Goal: Information Seeking & Learning: Learn about a topic

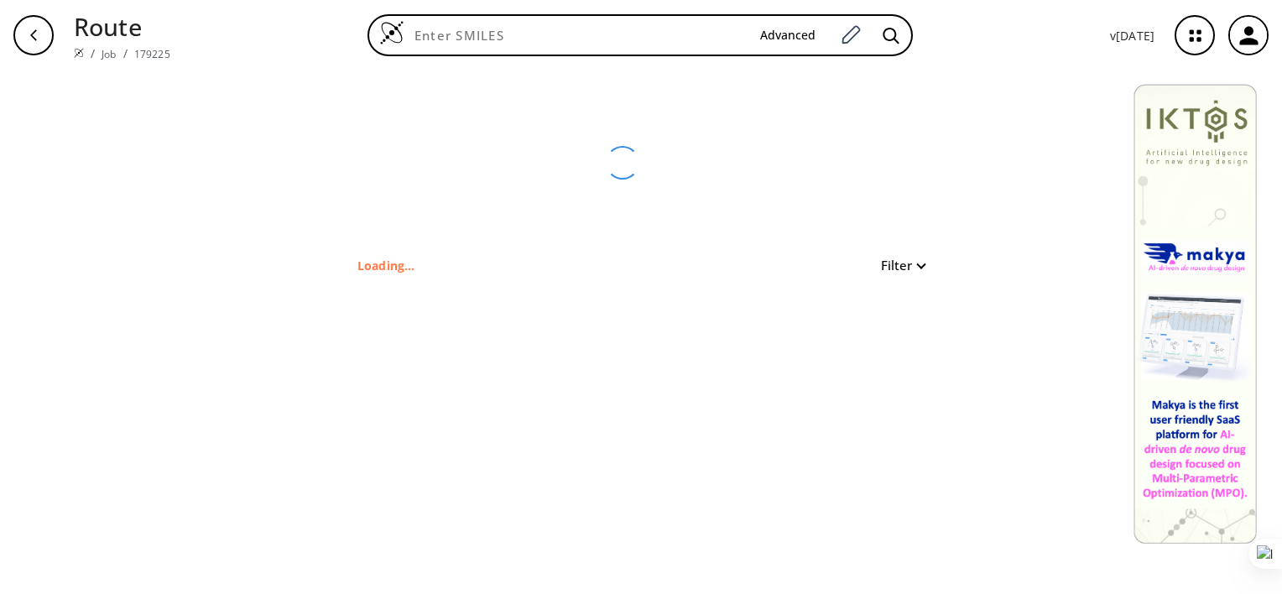
type input "BrC1=CC(NC2=C3C(C=CC(C(NC4=CC=C(/C=C/C(NO)=O)C=C4)=O)=C3)=NC=N2)=CC=C1"
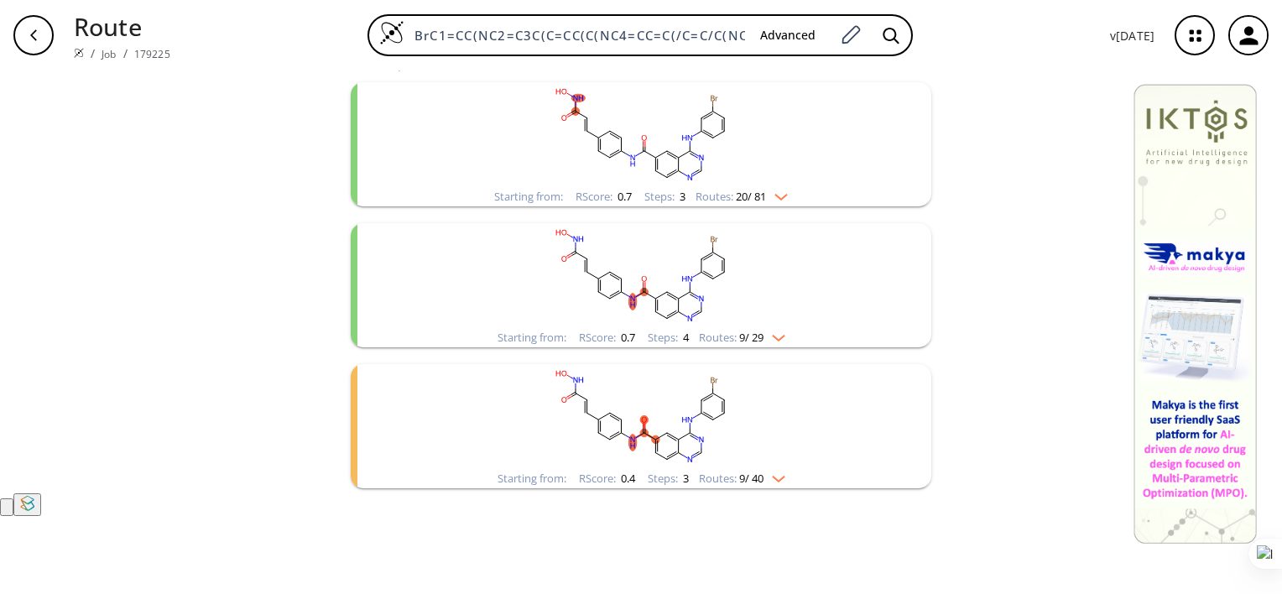
scroll to position [168, 0]
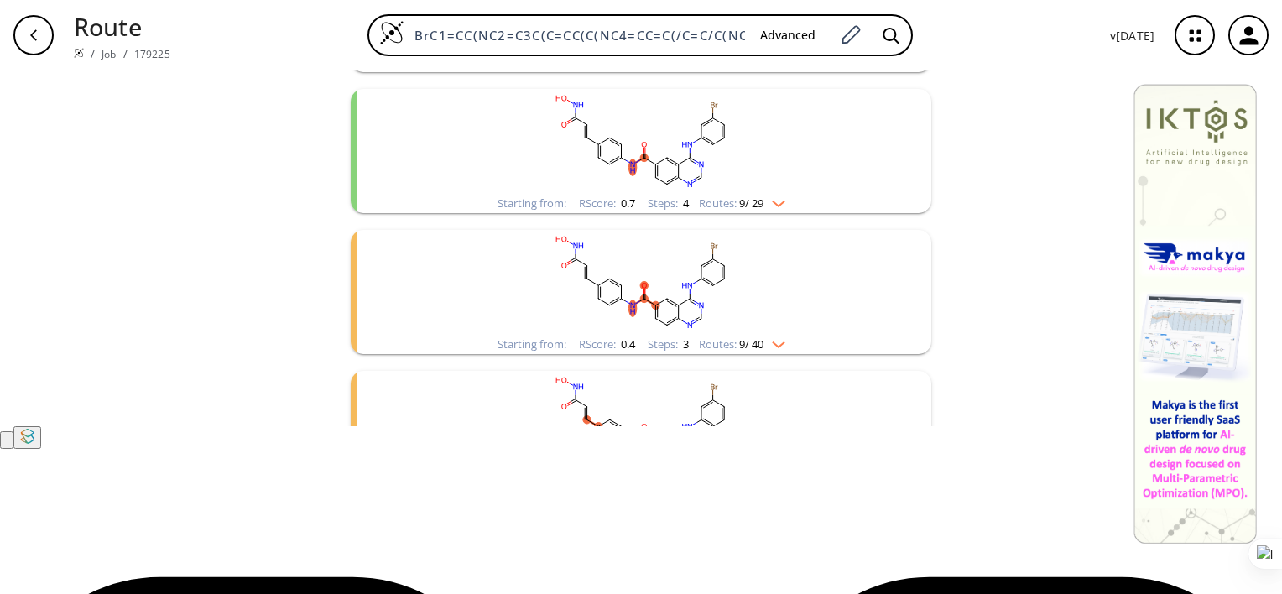
click at [637, 335] on rect "clusters" at bounding box center [641, 282] width 436 height 105
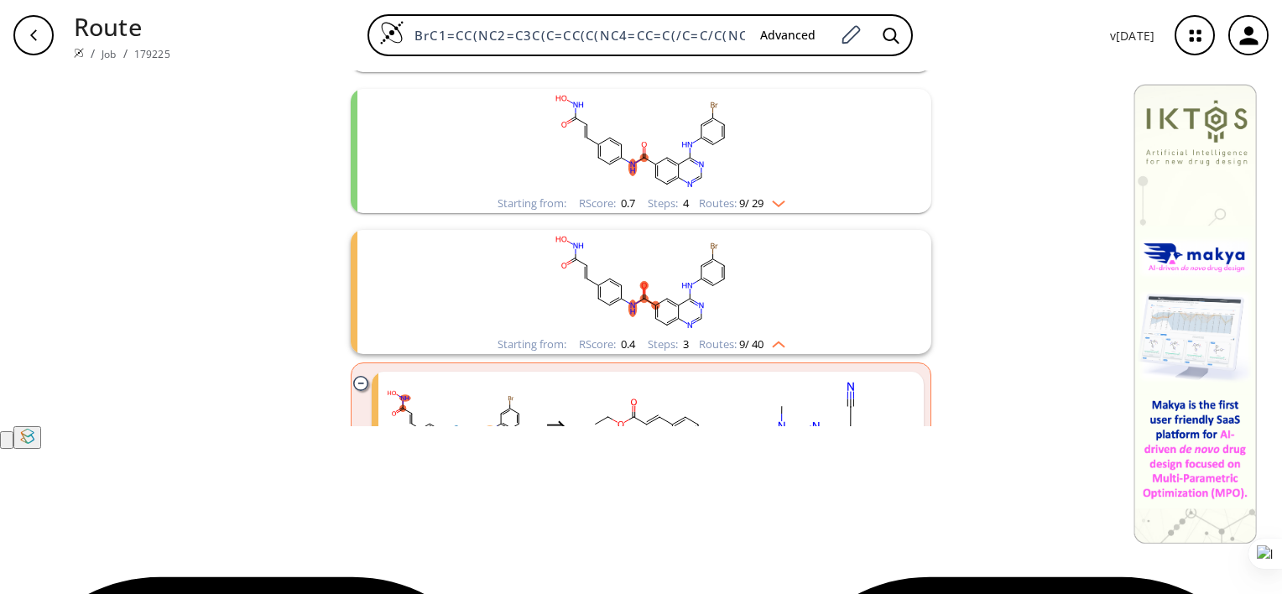
click at [692, 42] on icon "clusters" at bounding box center [694, 40] width 4 height 3
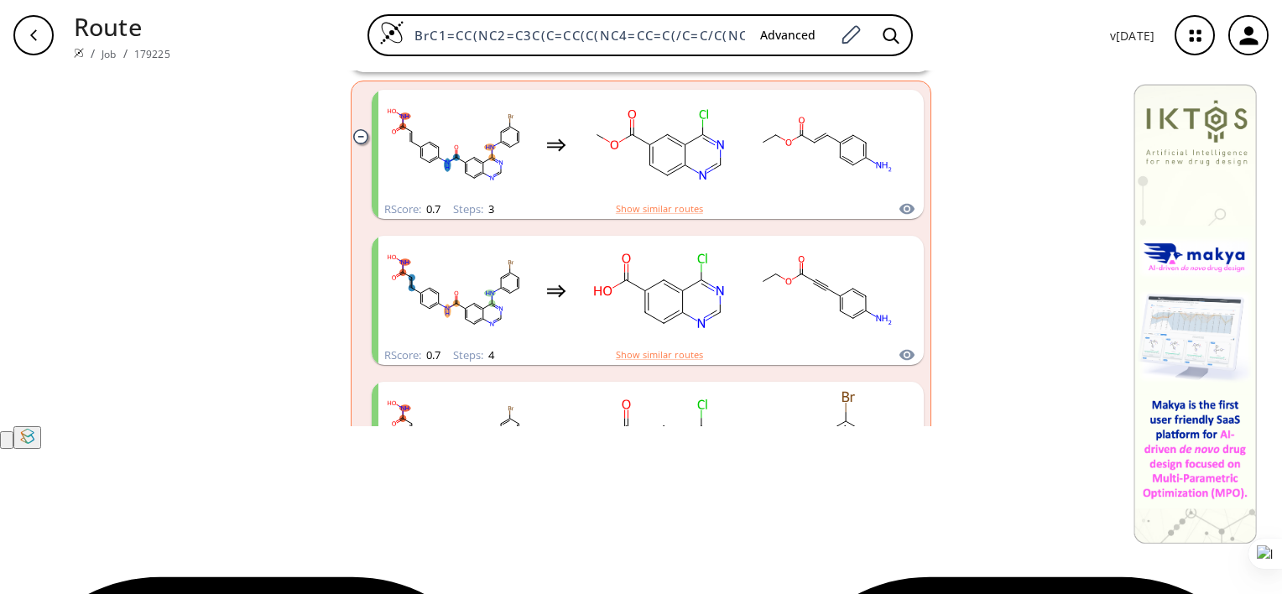
scroll to position [252, 0]
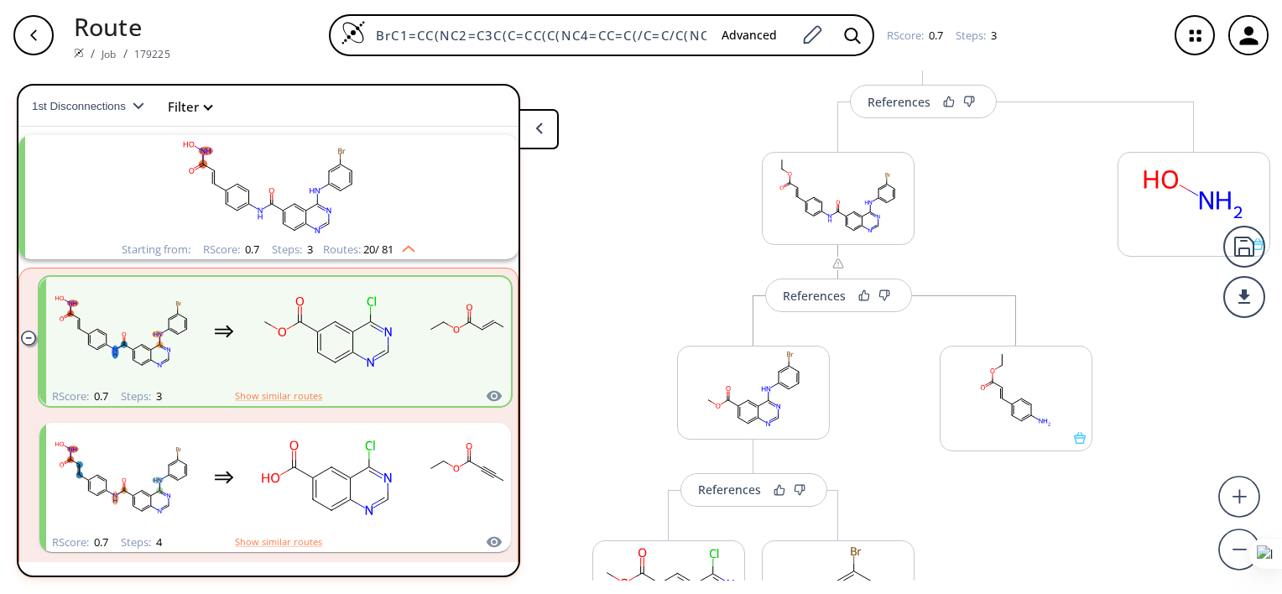
scroll to position [175, 0]
drag, startPoint x: 655, startPoint y: 299, endPoint x: 629, endPoint y: 208, distance: 94.5
click at [629, 208] on div "References More routes from here References More routes from here References Mo…" at bounding box center [643, 325] width 1287 height 510
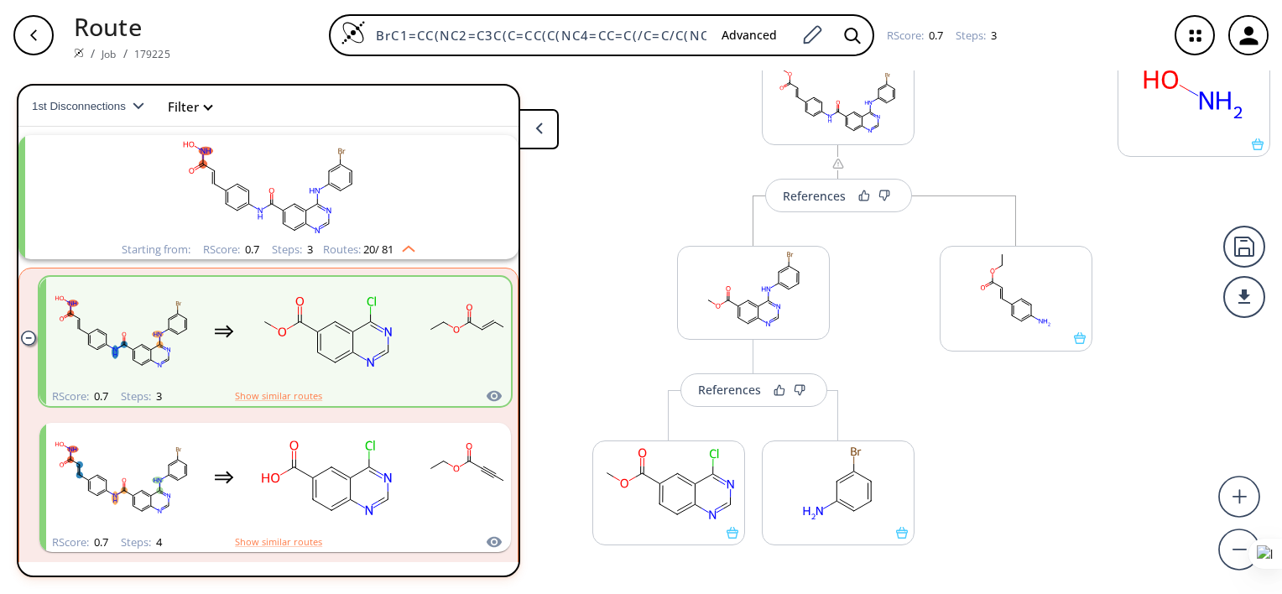
scroll to position [283, 0]
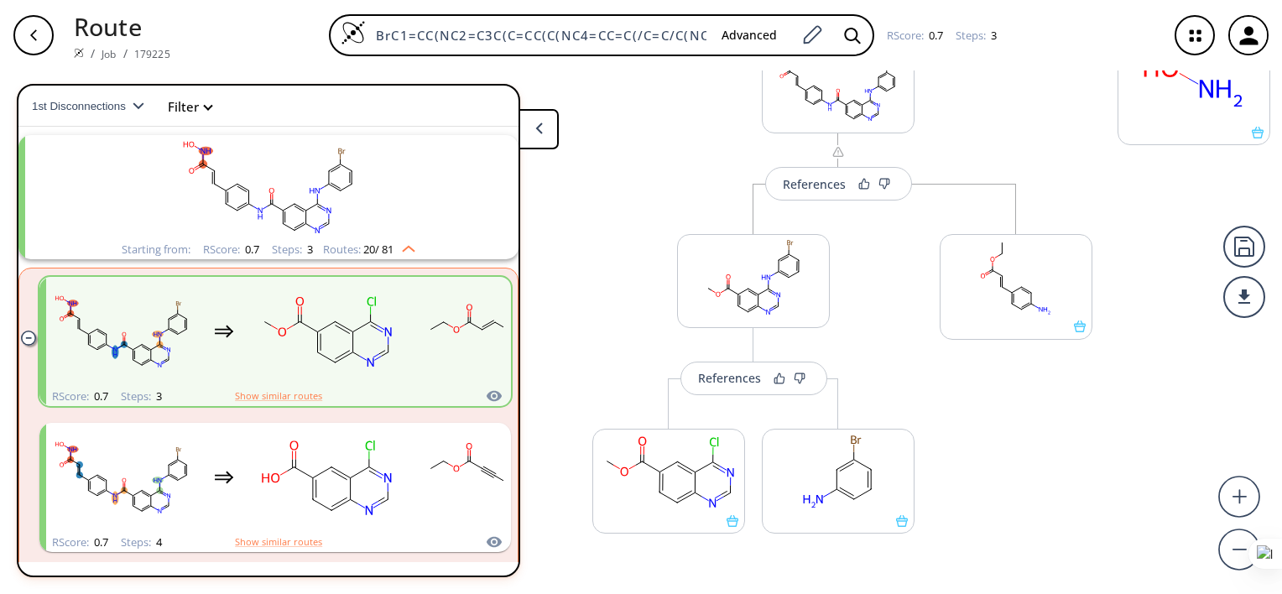
drag, startPoint x: 648, startPoint y: 286, endPoint x: 645, endPoint y: 178, distance: 108.3
click at [645, 178] on div "References More routes from here References More routes from here References Mo…" at bounding box center [643, 325] width 1287 height 510
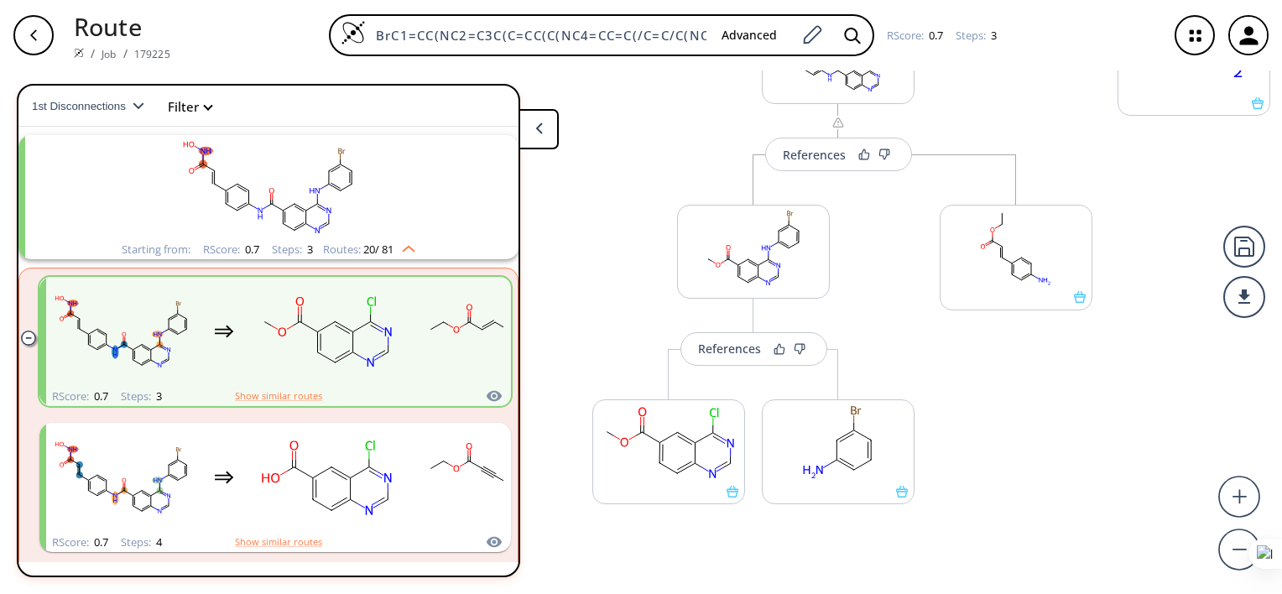
scroll to position [368, 0]
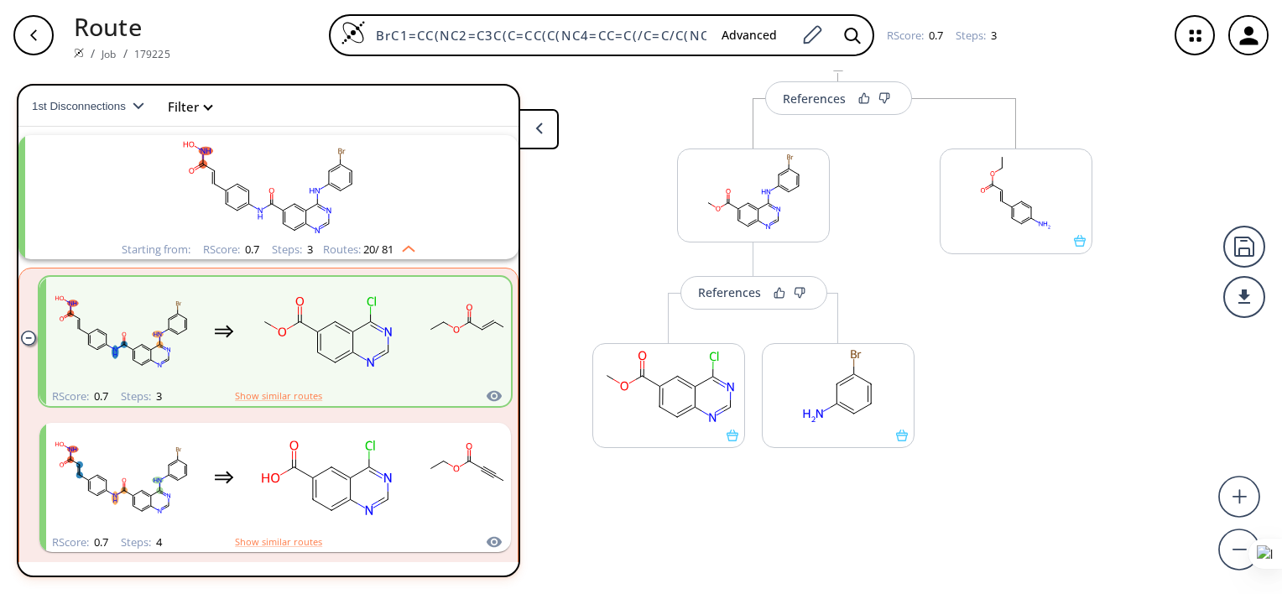
drag, startPoint x: 598, startPoint y: 338, endPoint x: 610, endPoint y: 251, distance: 88.1
click at [610, 251] on div "References More routes from here References More routes from here References Mo…" at bounding box center [643, 325] width 1287 height 510
click at [640, 387] on rect at bounding box center [668, 387] width 151 height 86
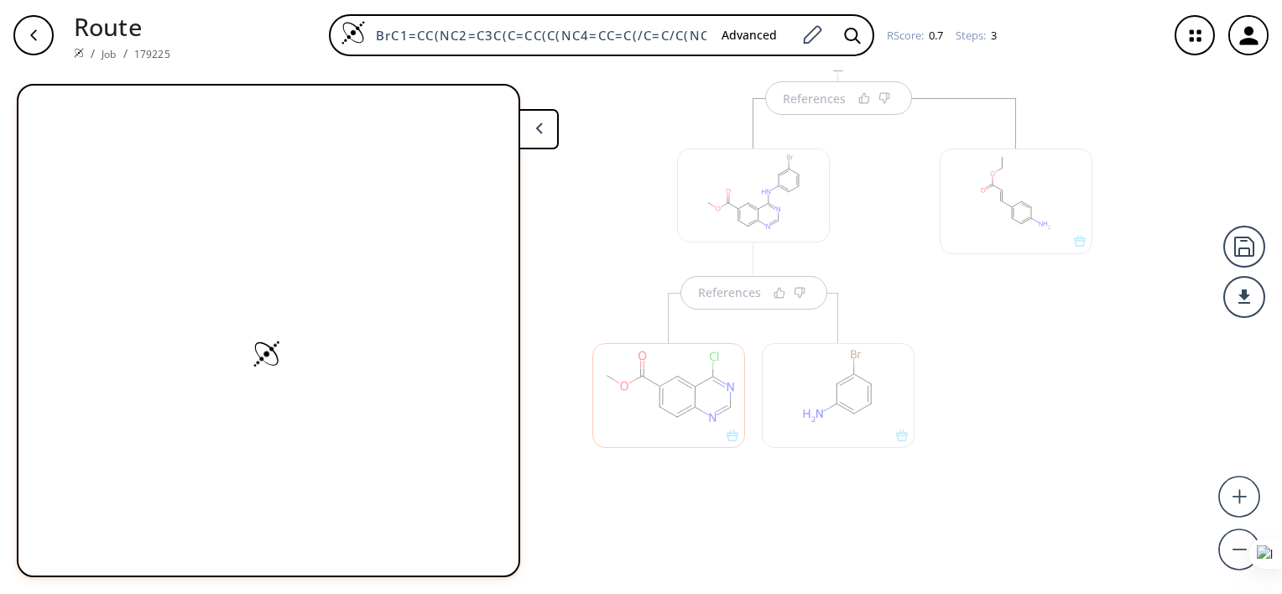
scroll to position [0, 0]
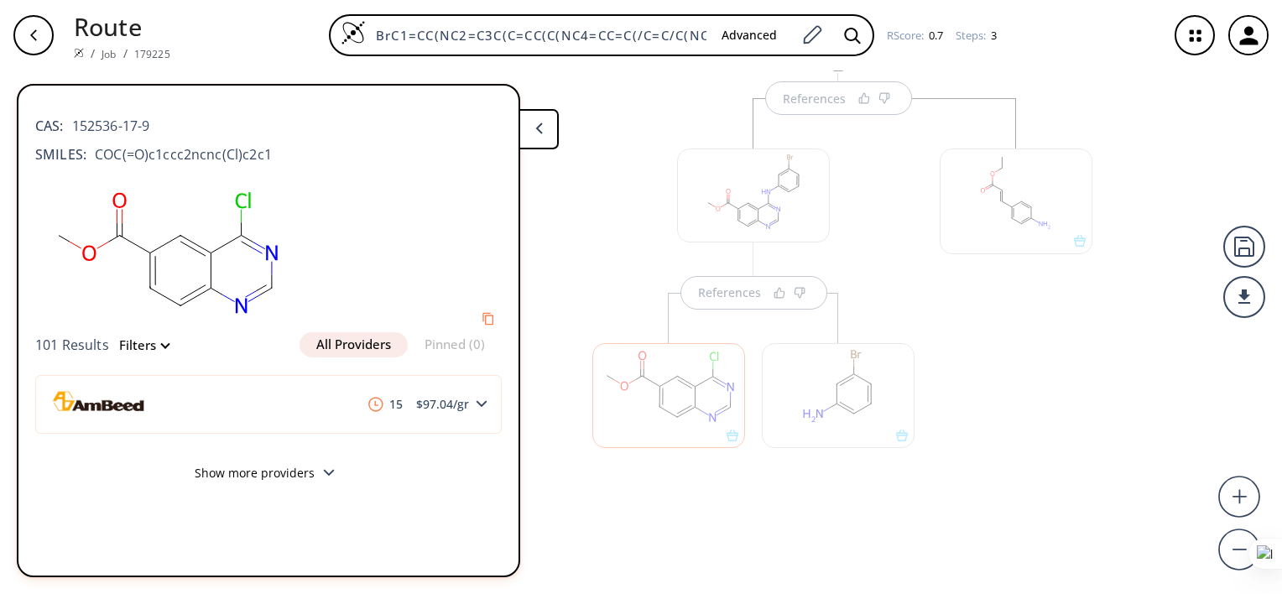
click at [829, 410] on div at bounding box center [838, 395] width 153 height 105
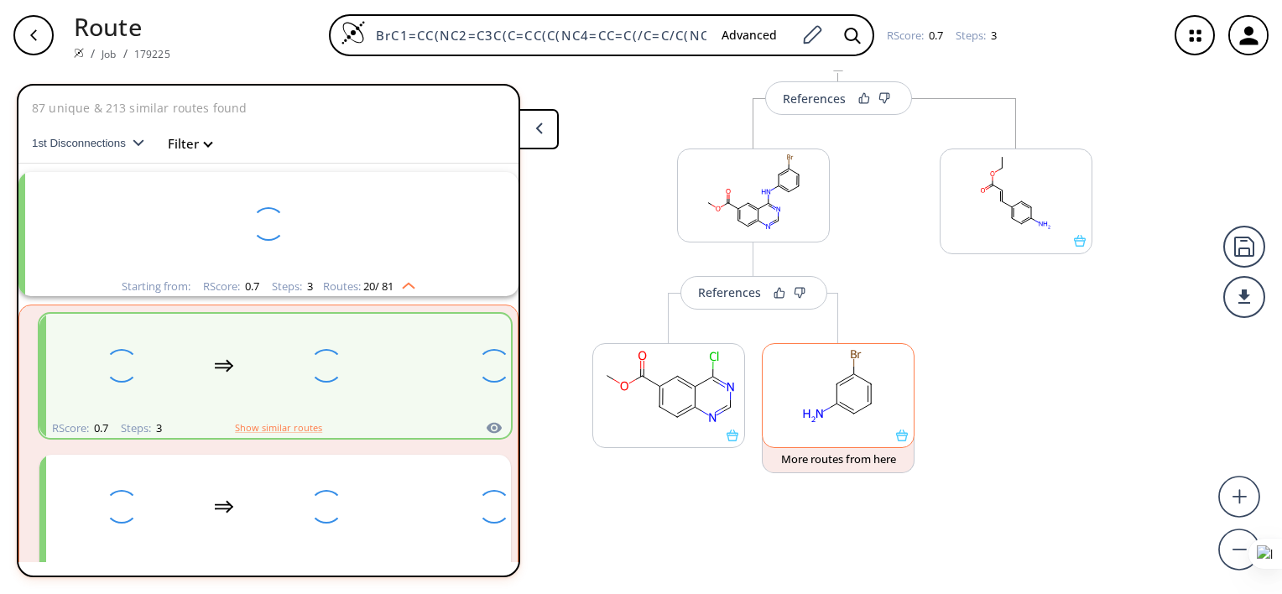
scroll to position [37, 0]
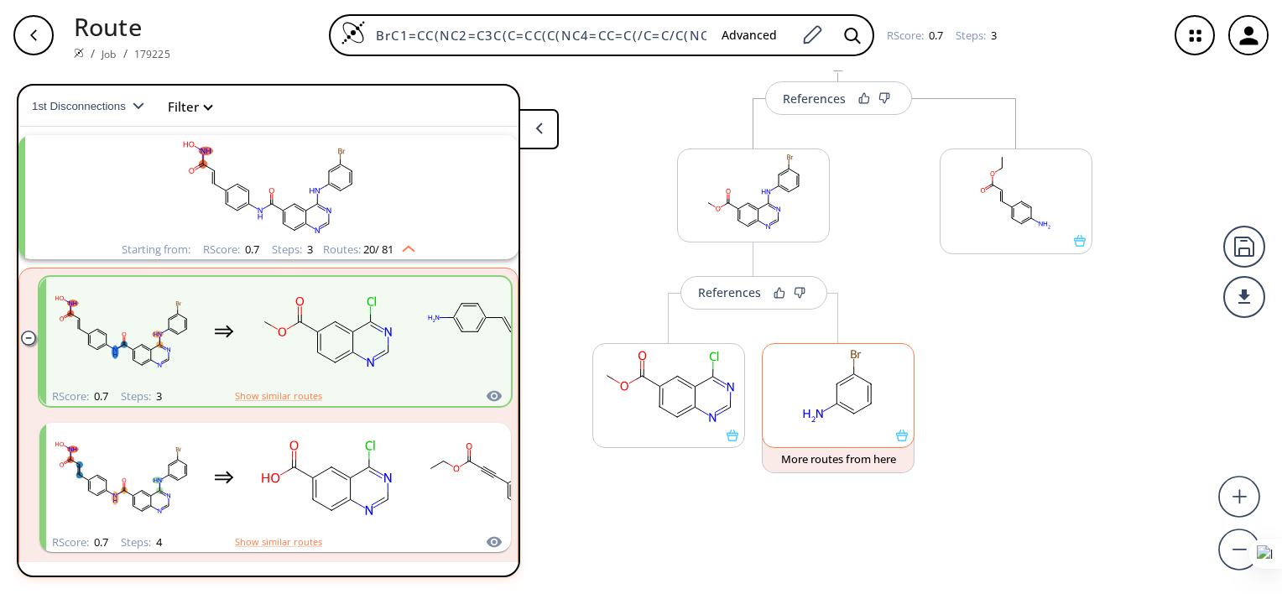
click at [829, 410] on rect at bounding box center [838, 387] width 151 height 86
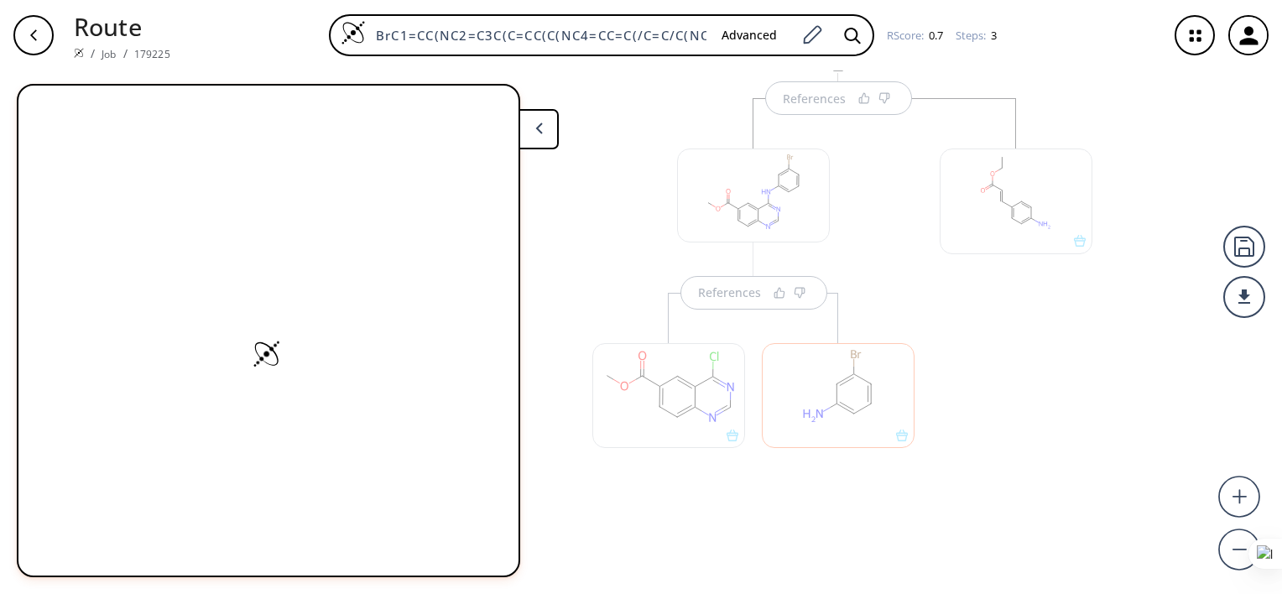
scroll to position [0, 0]
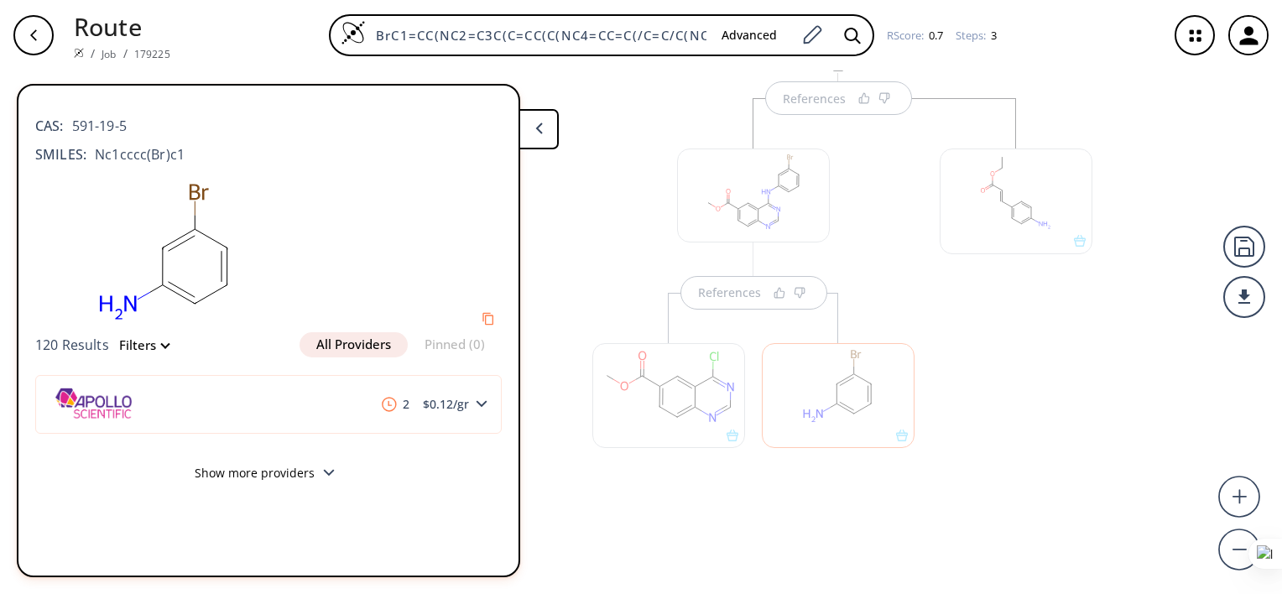
click at [280, 473] on button "Show more providers" at bounding box center [268, 475] width 467 height 39
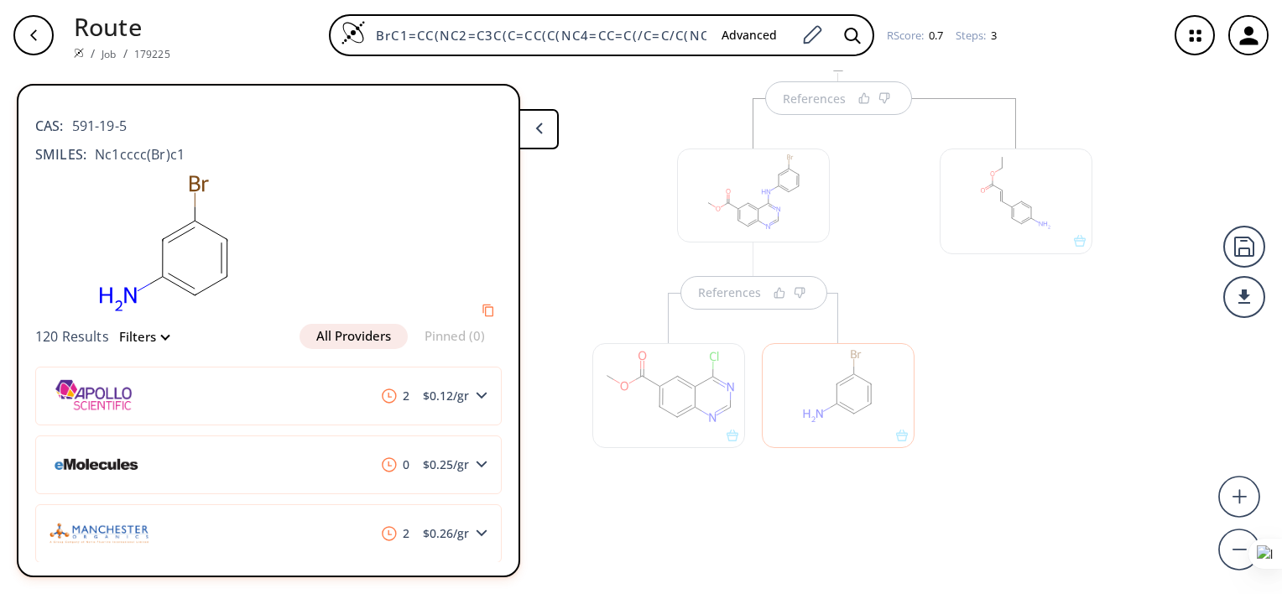
click at [974, 212] on div at bounding box center [1016, 201] width 153 height 105
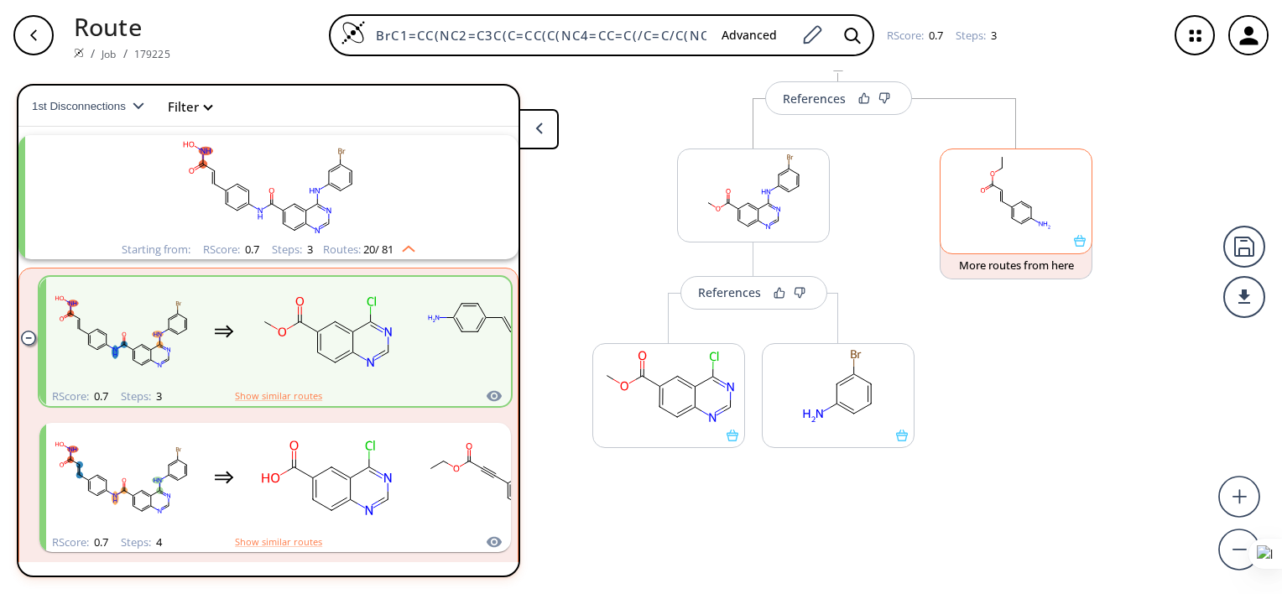
click at [974, 212] on rect at bounding box center [1016, 192] width 151 height 86
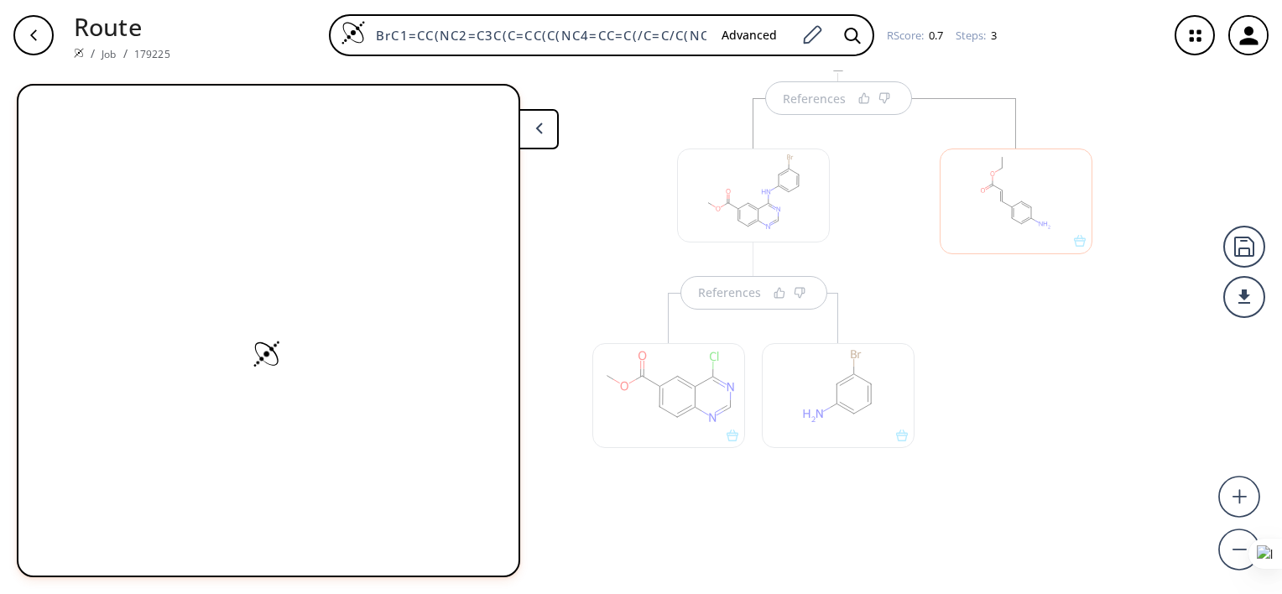
scroll to position [0, 0]
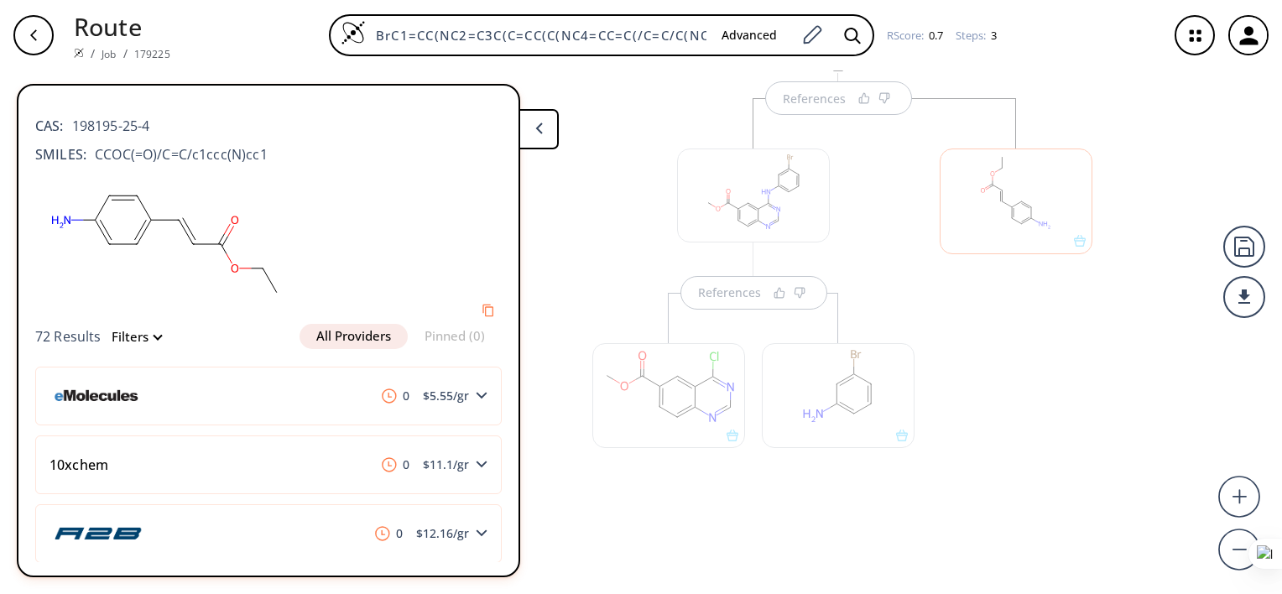
click at [697, 400] on div at bounding box center [669, 395] width 153 height 105
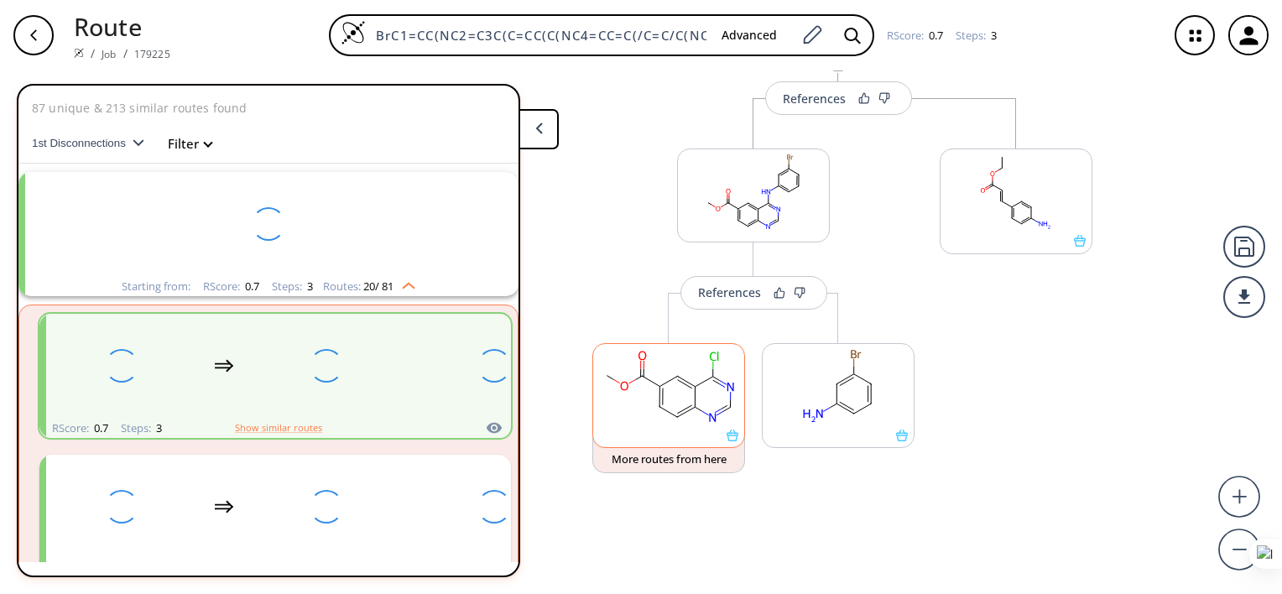
scroll to position [37, 0]
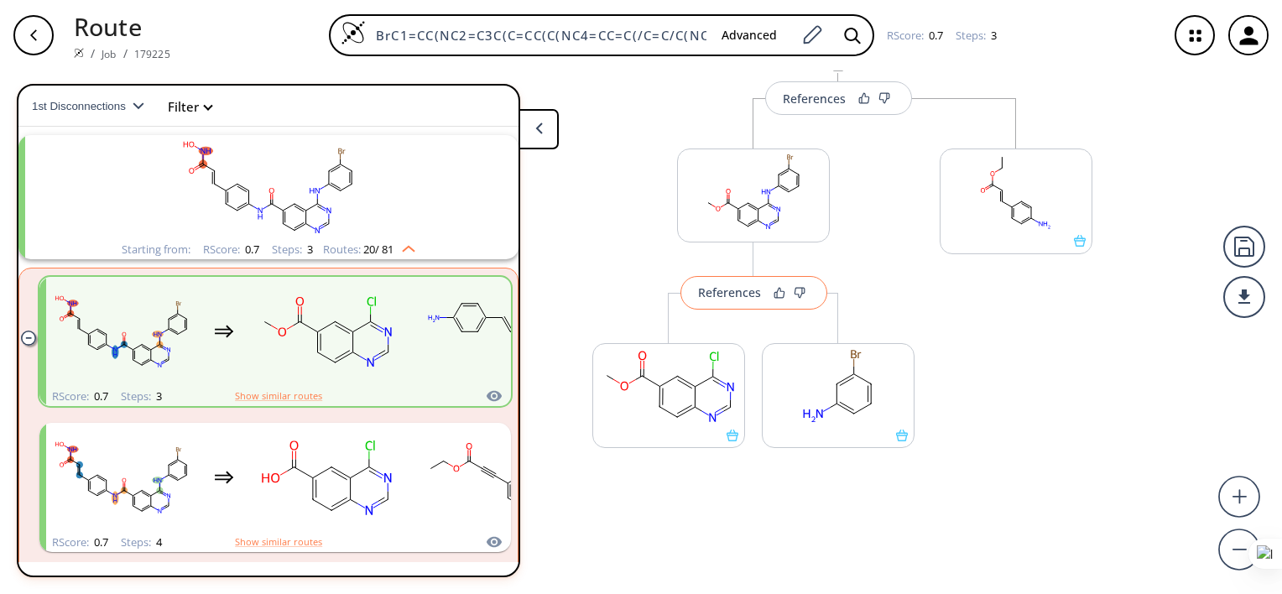
click at [738, 298] on div "References" at bounding box center [729, 292] width 63 height 11
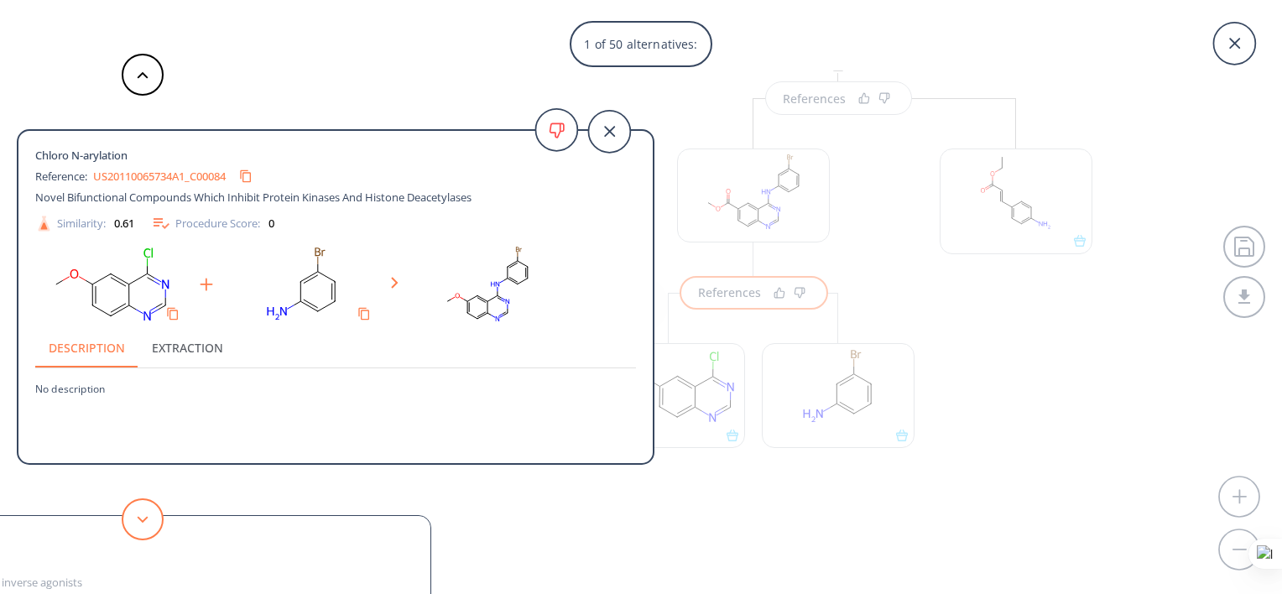
click at [138, 524] on button at bounding box center [143, 520] width 42 height 42
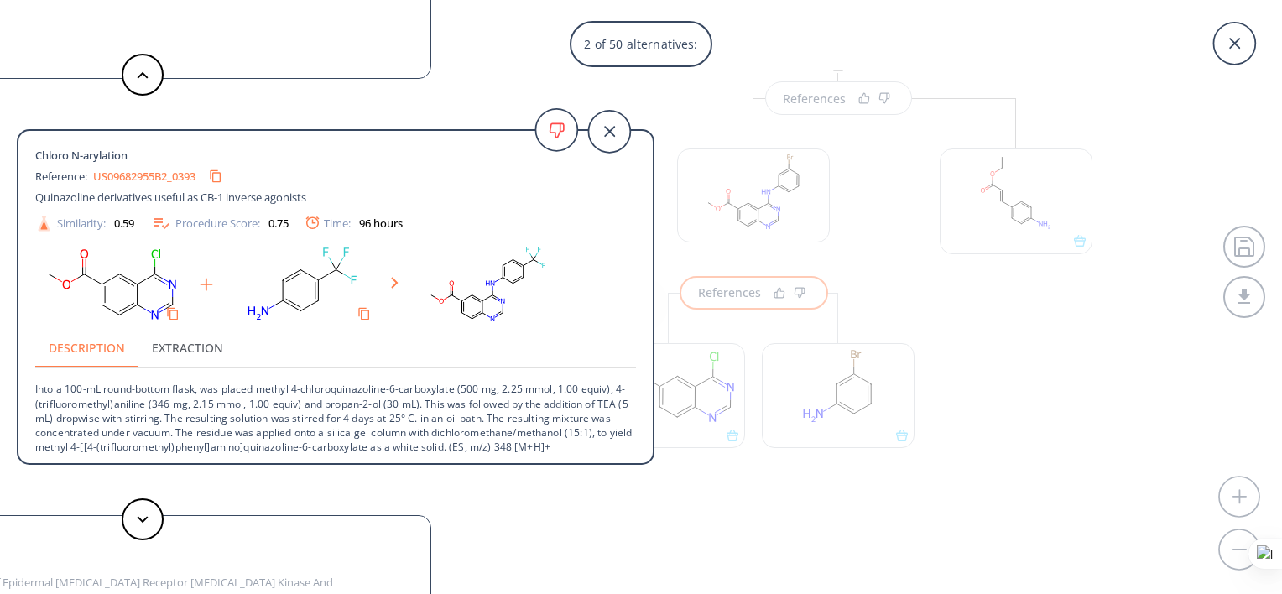
scroll to position [2, 0]
click at [1026, 393] on div "2 of 50 alternatives: Chloro N-arylation Reference: US20110065734A1_C00084 Nove…" at bounding box center [641, 297] width 1282 height 594
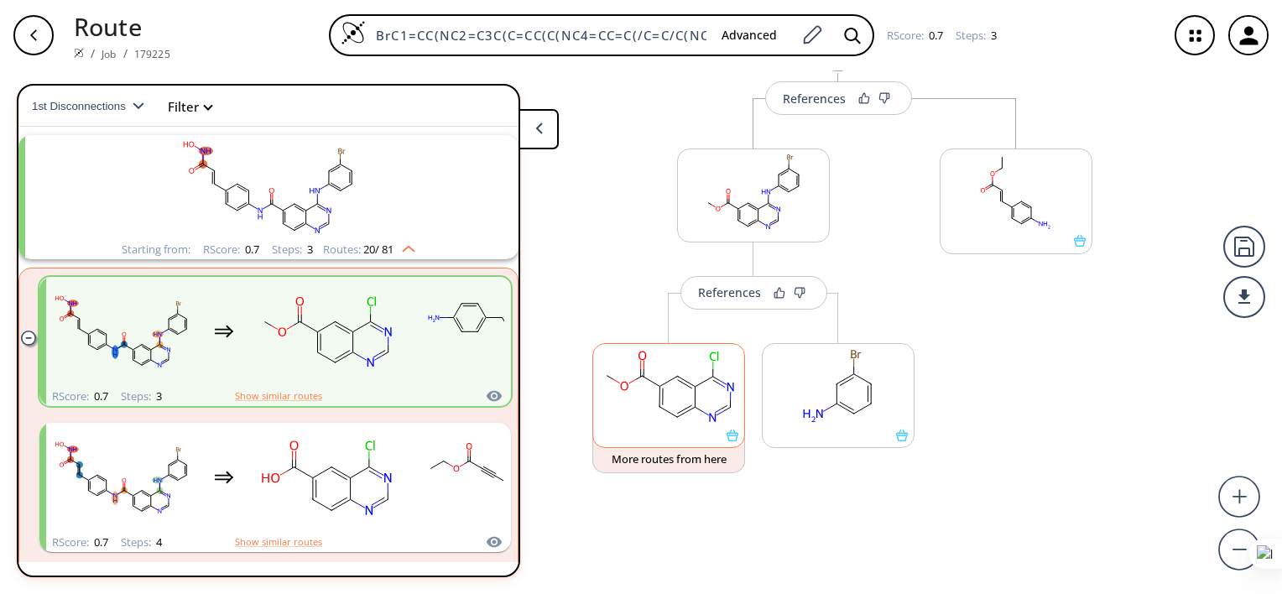
click at [708, 406] on rect at bounding box center [668, 387] width 151 height 86
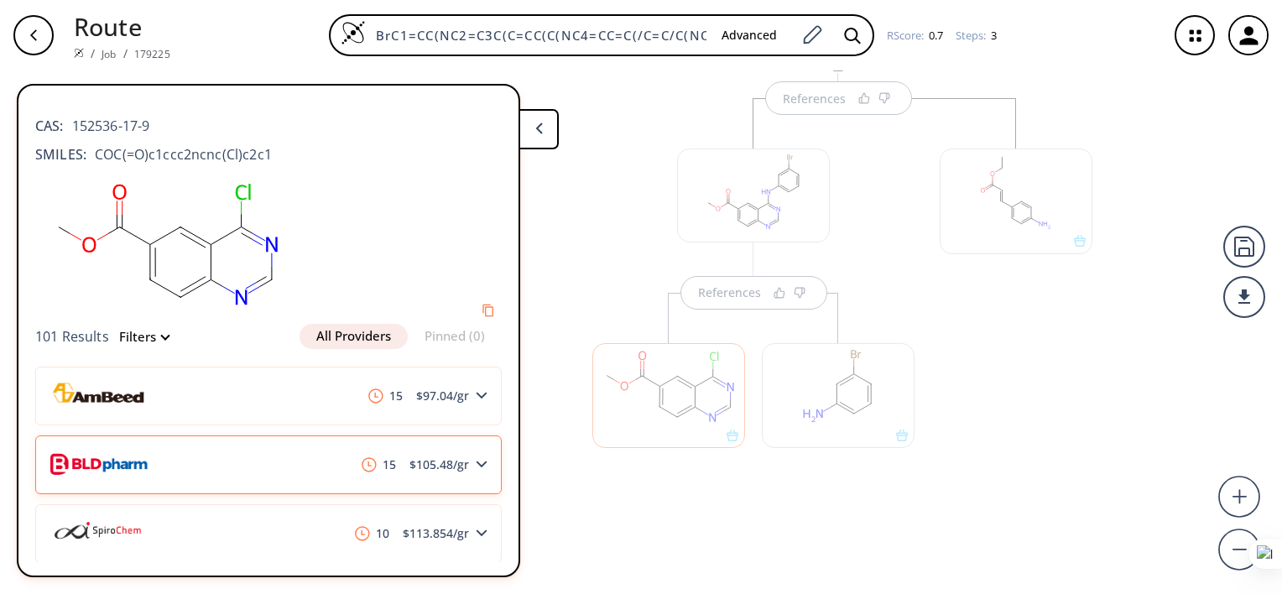
scroll to position [168, 0]
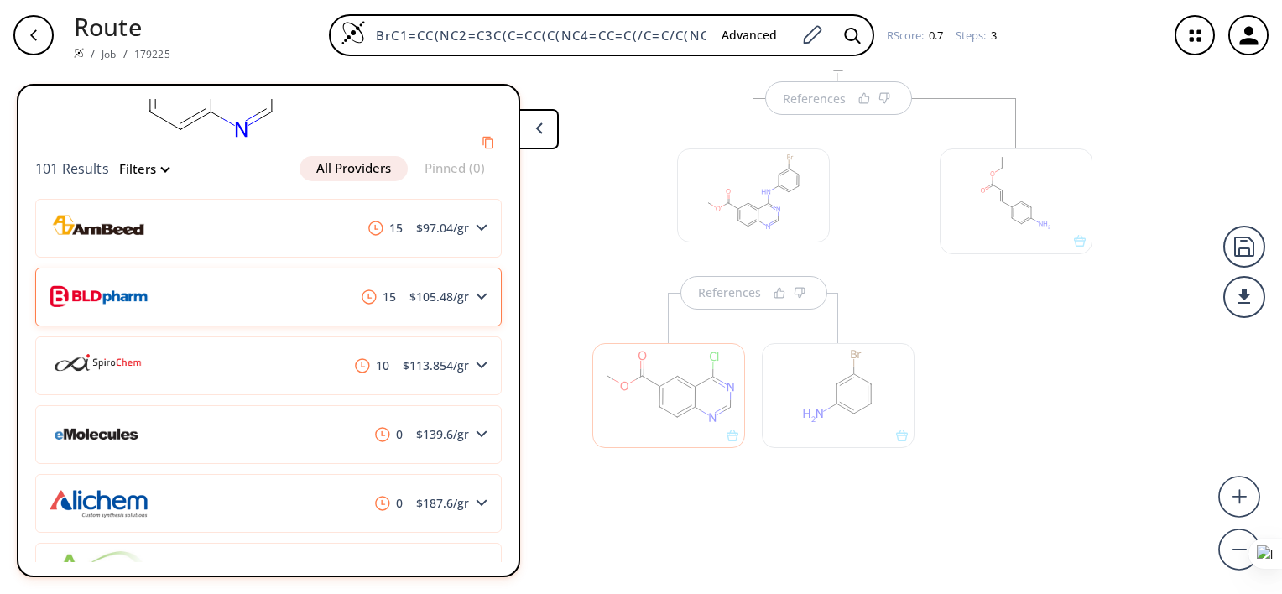
click at [352, 448] on div "0 $ 139.6 /gr" at bounding box center [268, 434] width 467 height 59
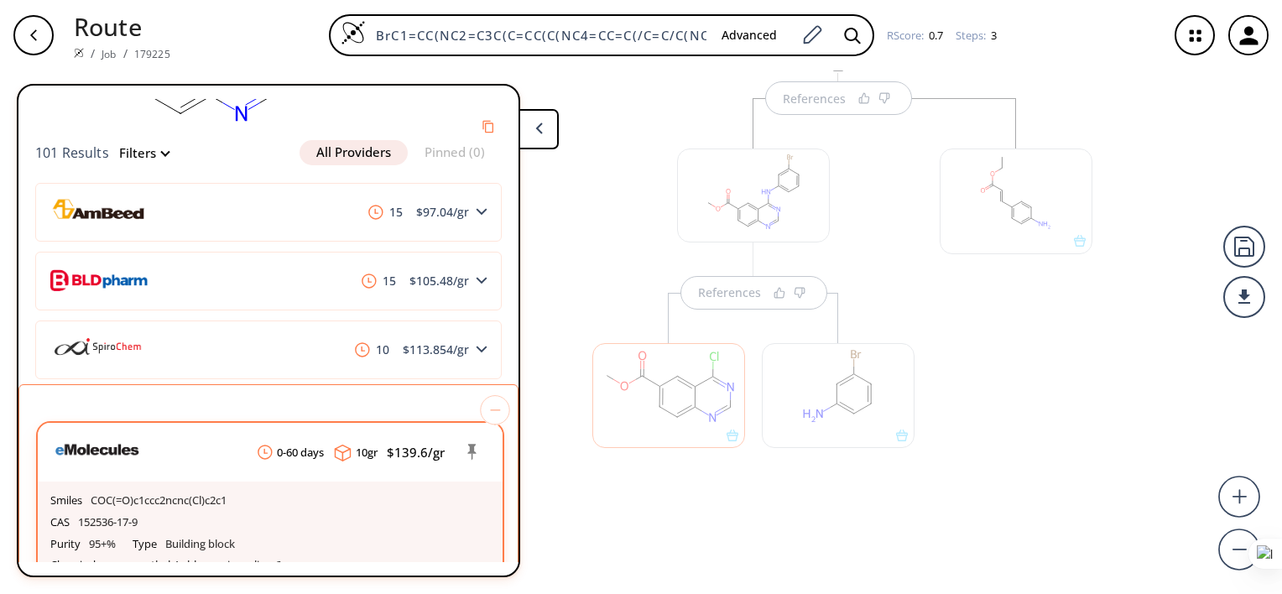
scroll to position [84, 0]
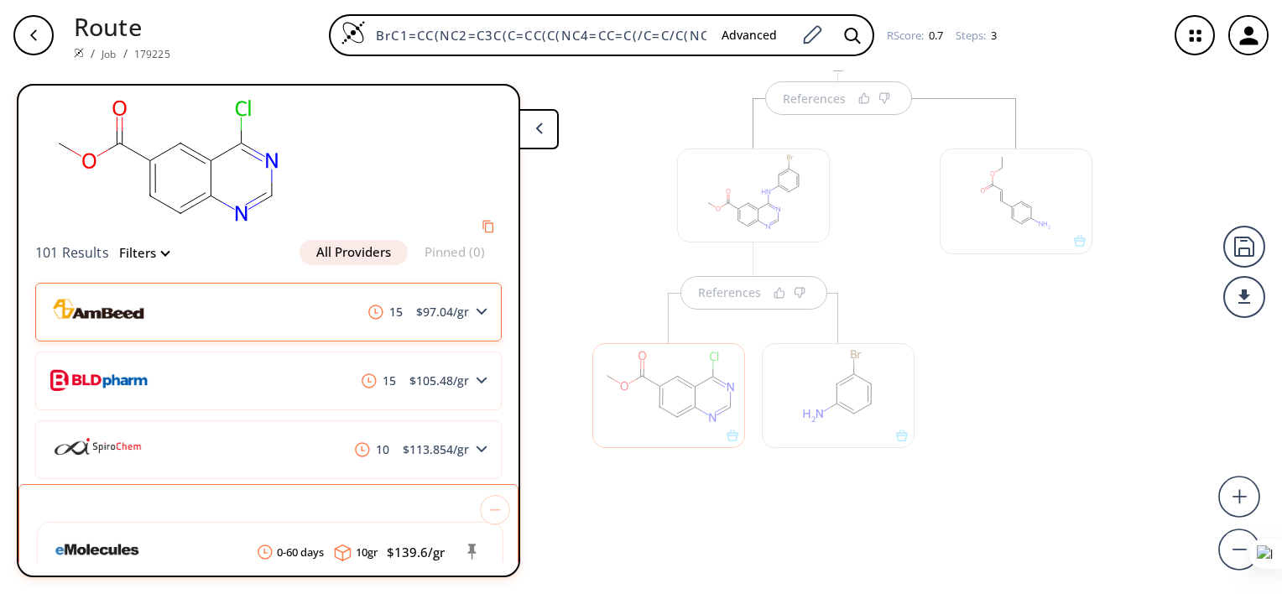
click at [336, 317] on div "15 $ 97.04 /gr" at bounding box center [268, 312] width 467 height 59
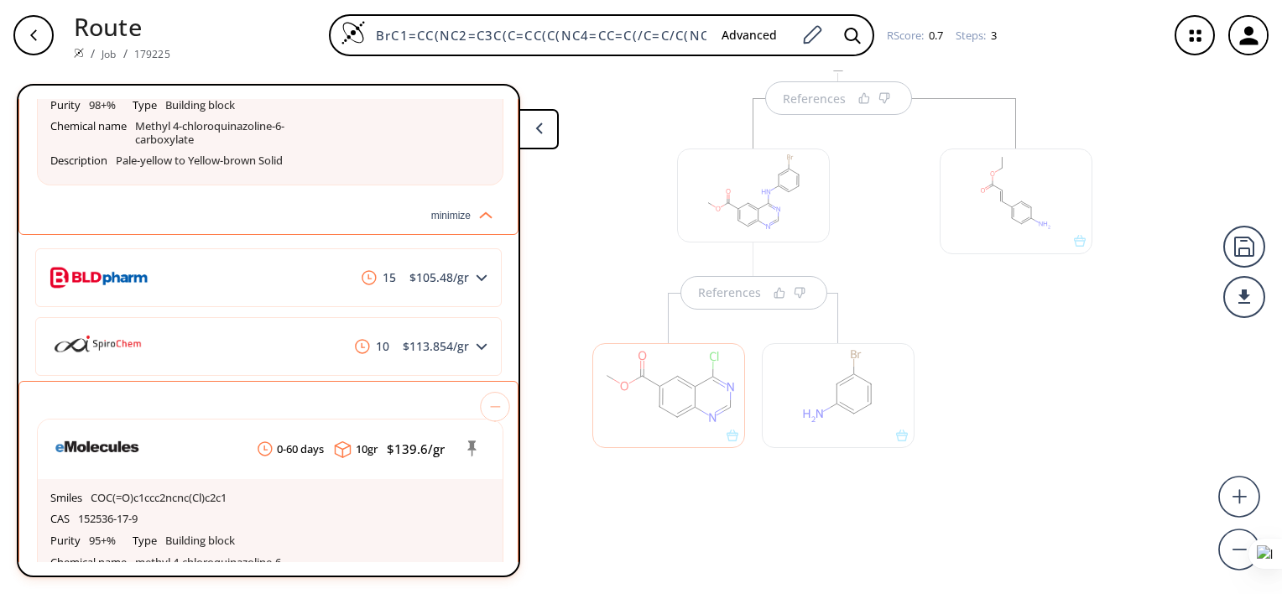
scroll to position [420, 0]
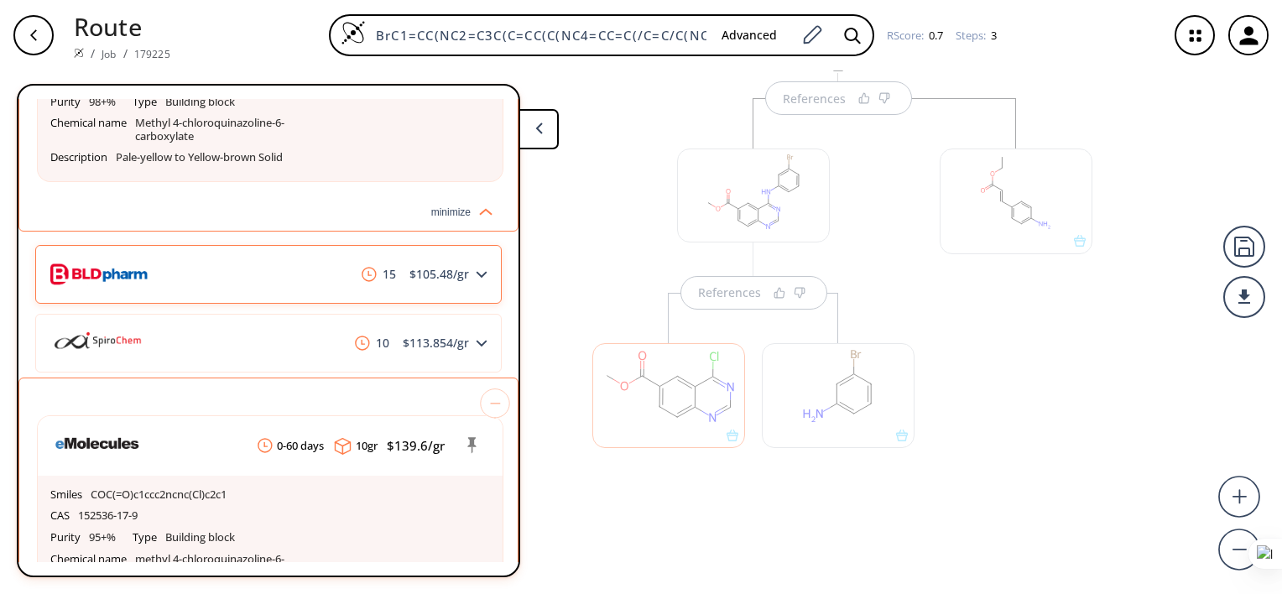
click at [265, 273] on div "15 $ 105.48 /gr" at bounding box center [268, 274] width 467 height 59
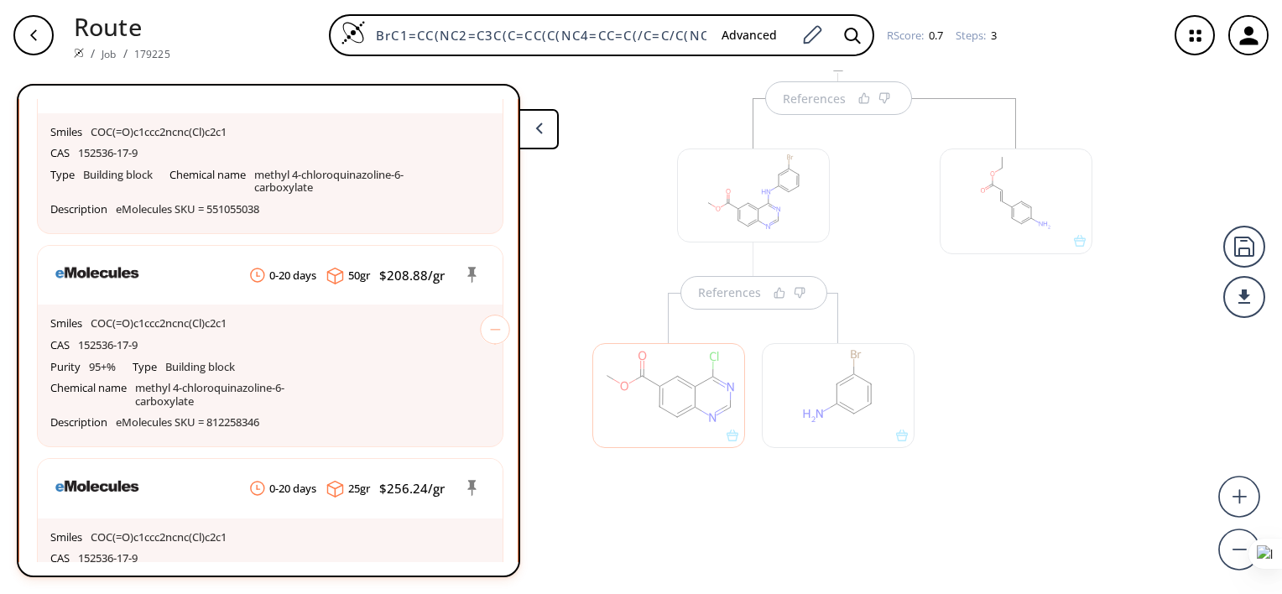
scroll to position [1427, 0]
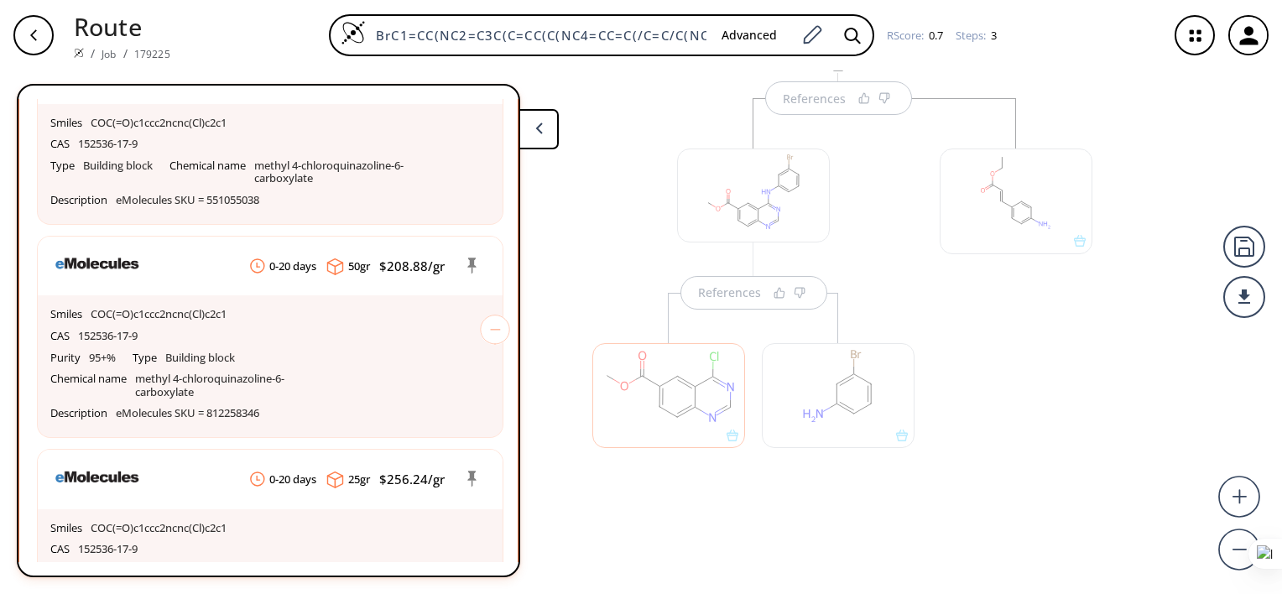
click at [1057, 425] on div at bounding box center [1017, 306] width 170 height 416
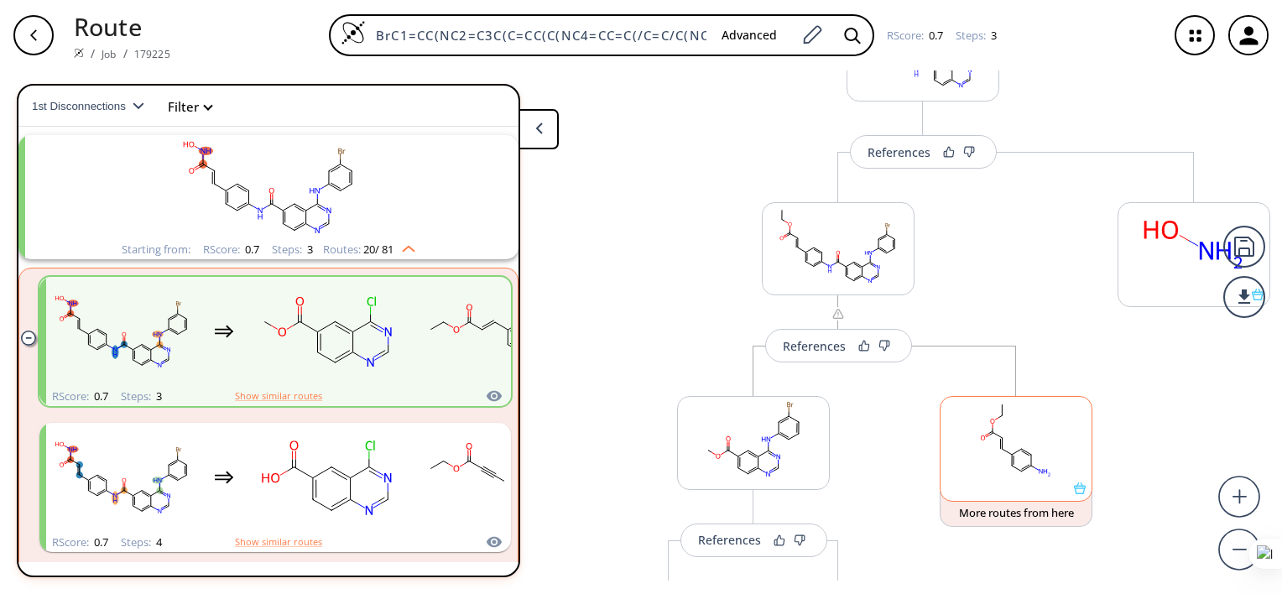
scroll to position [84, 0]
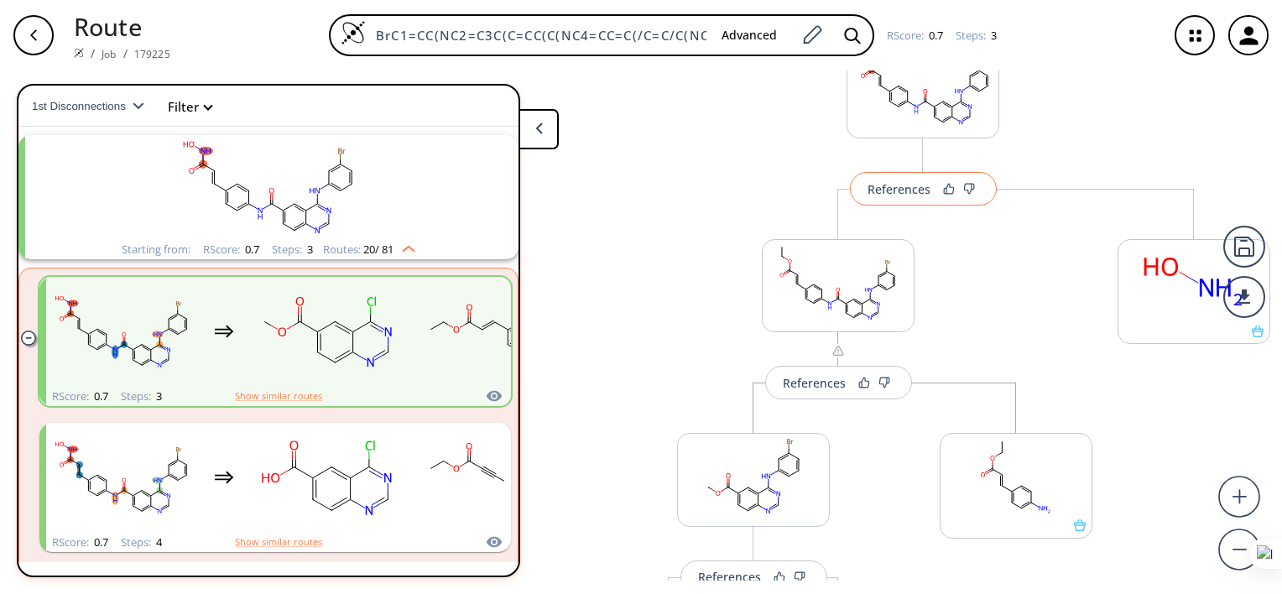
click at [914, 201] on button "References" at bounding box center [923, 189] width 147 height 34
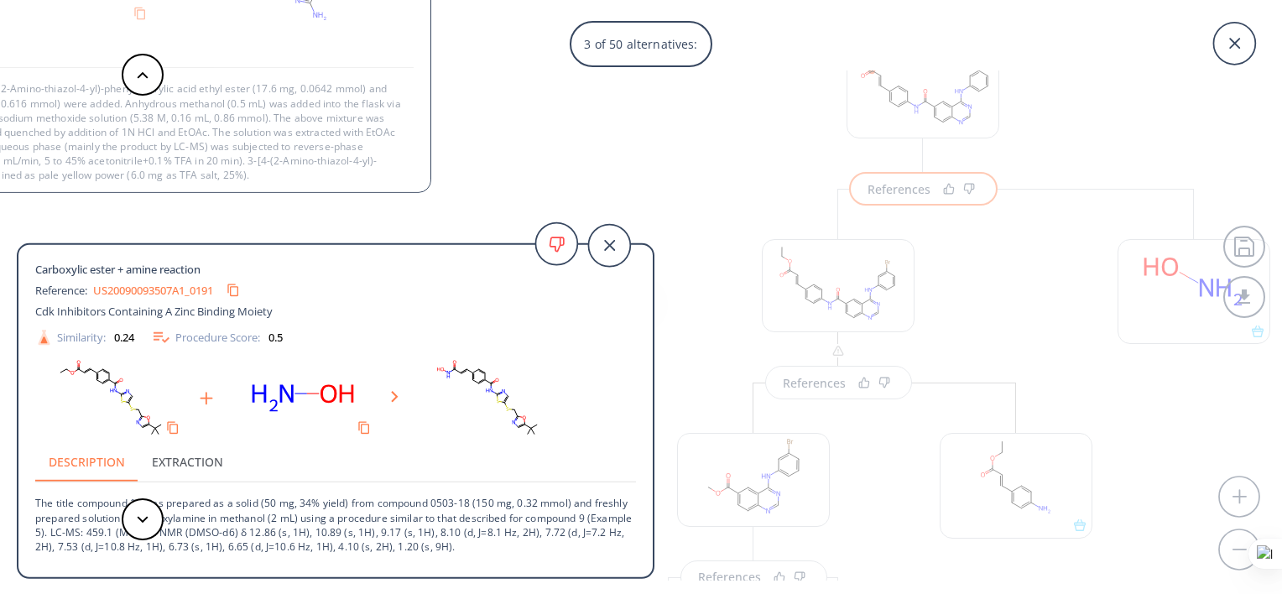
scroll to position [30, 0]
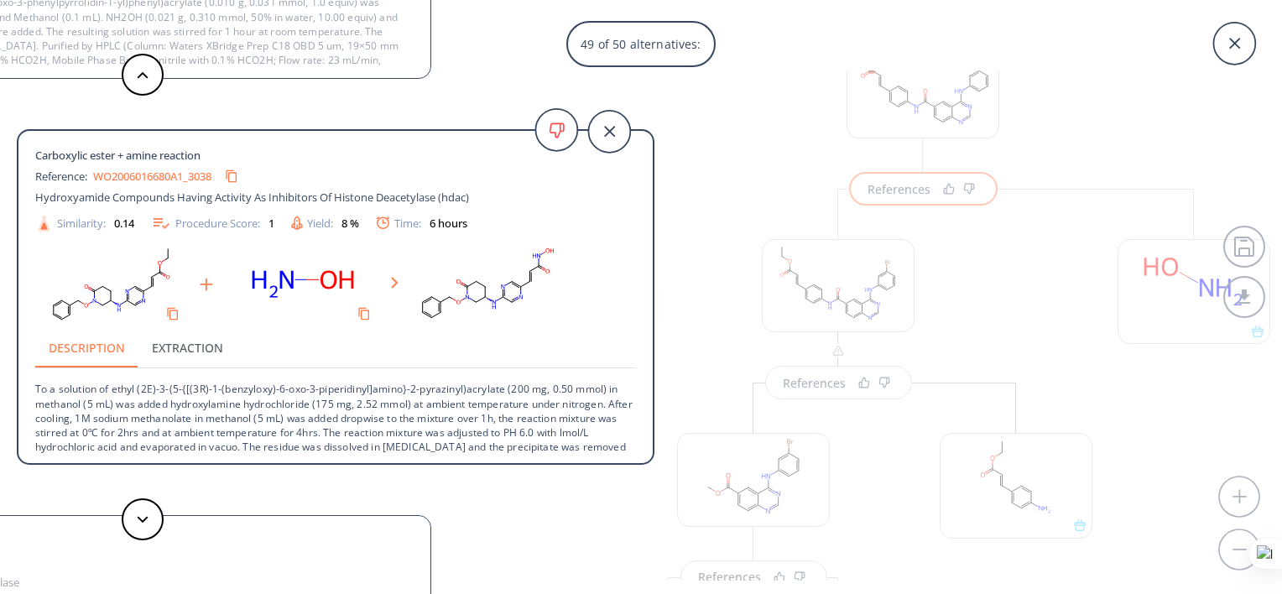
click at [716, 318] on div "49 of 50 alternatives: Carboxylic ester + amine reaction Reference: US201501914…" at bounding box center [641, 297] width 1282 height 594
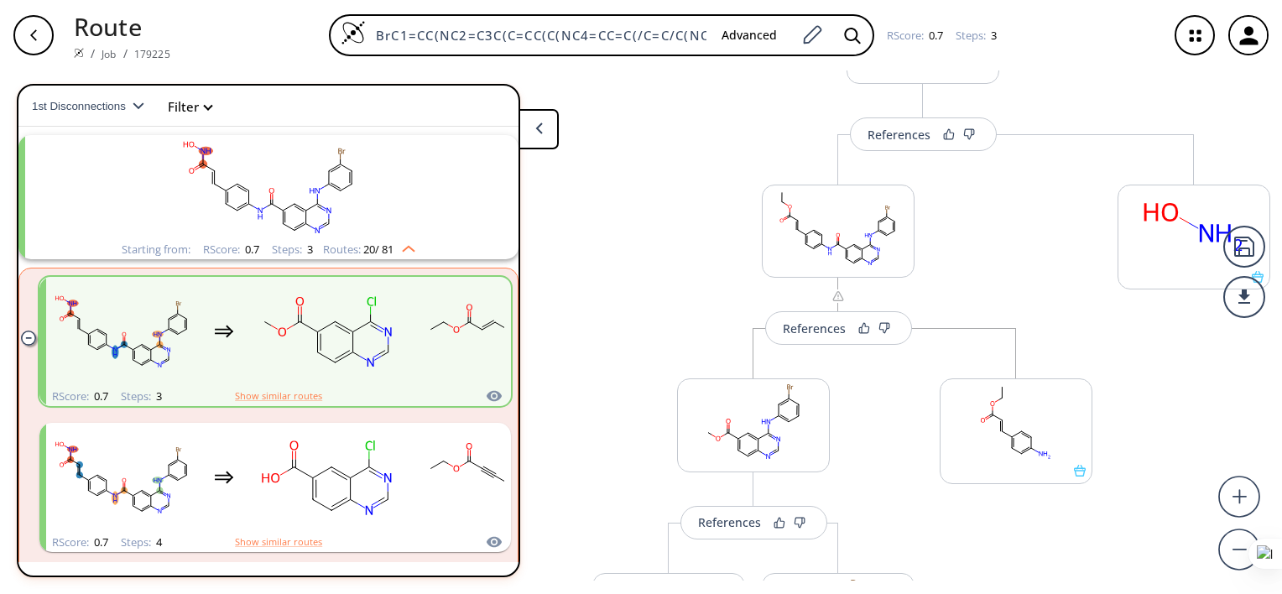
scroll to position [168, 0]
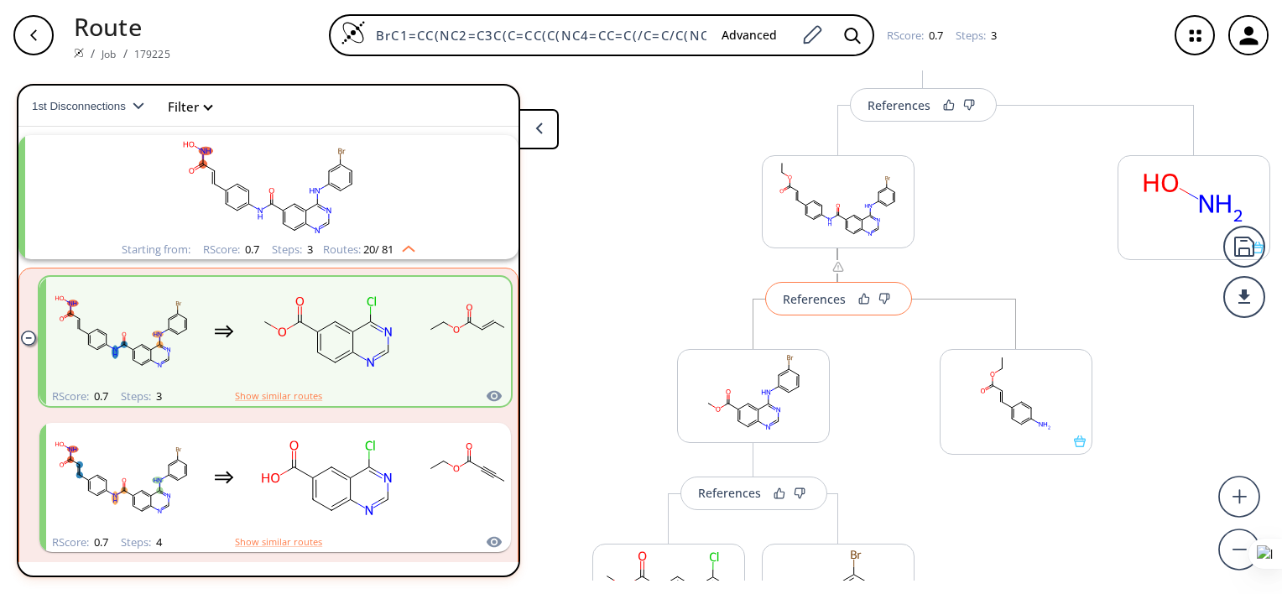
click at [821, 315] on button "References" at bounding box center [838, 299] width 147 height 34
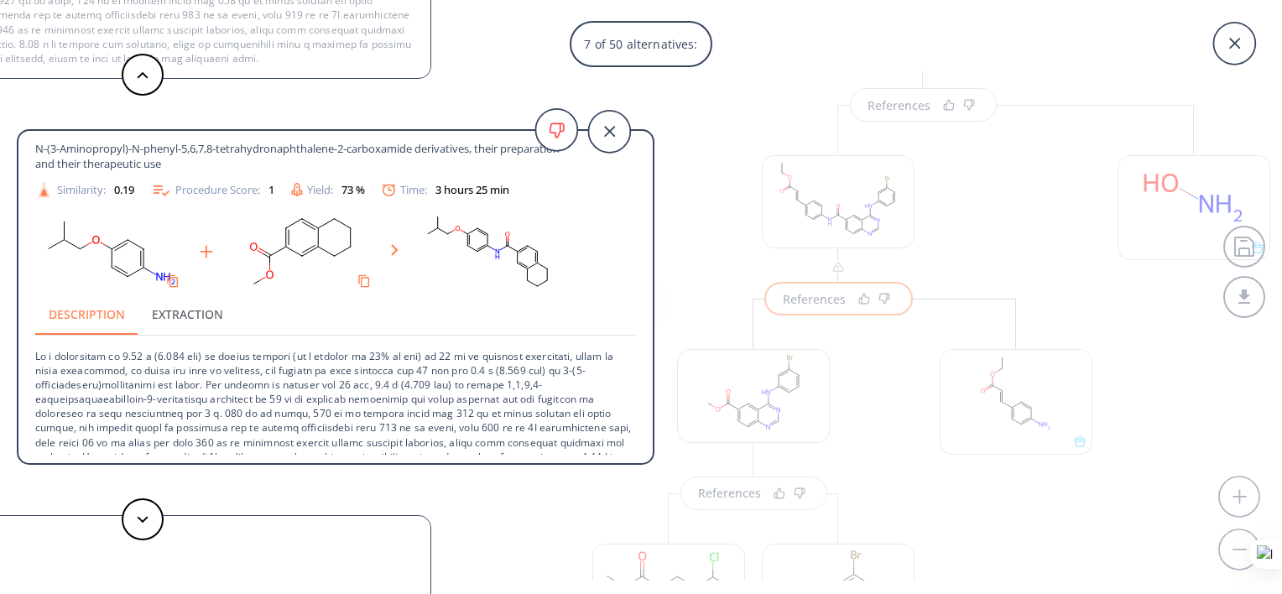
scroll to position [75, 0]
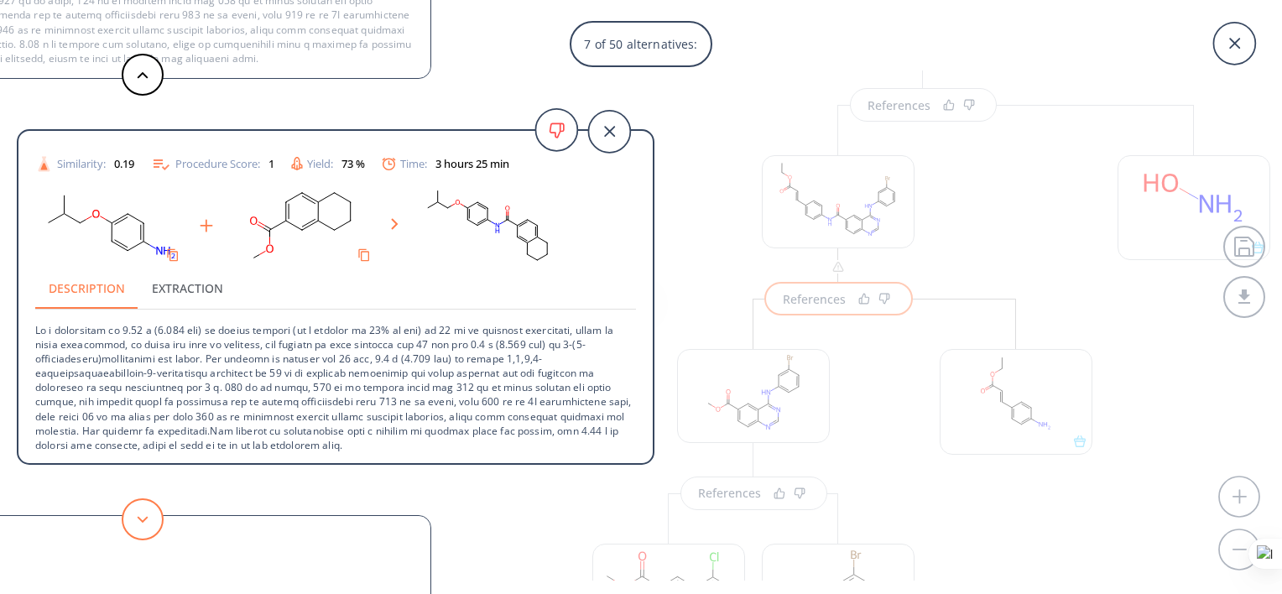
click at [148, 519] on icon at bounding box center [143, 520] width 12 height 8
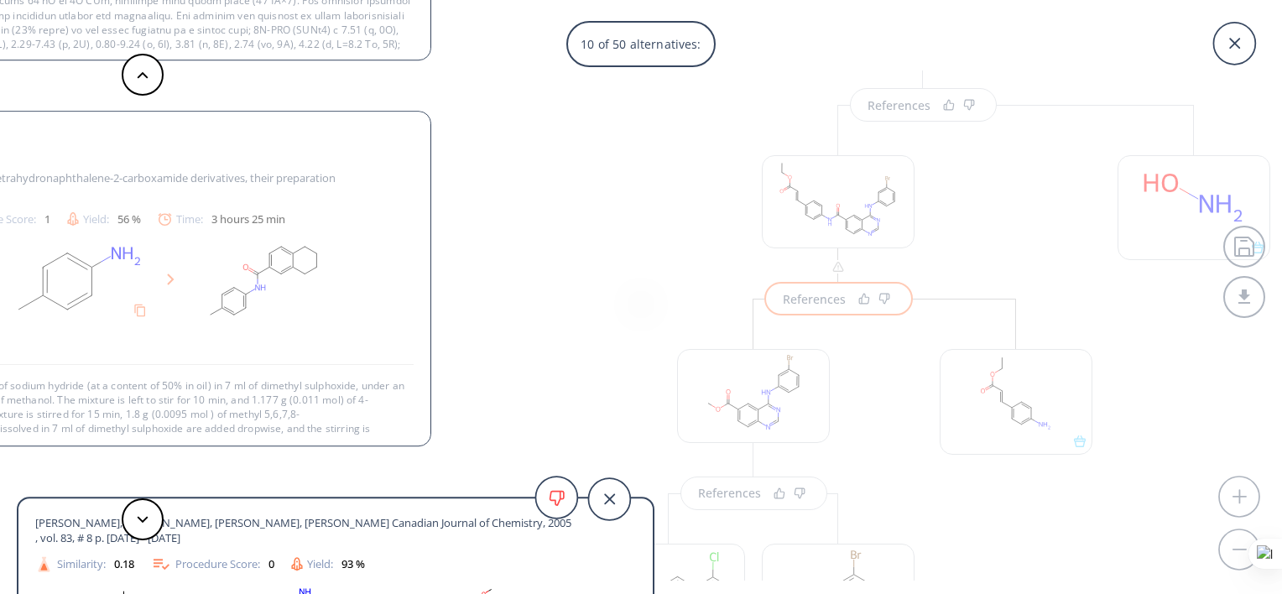
scroll to position [102, 0]
